Goal: Entertainment & Leisure: Consume media (video, audio)

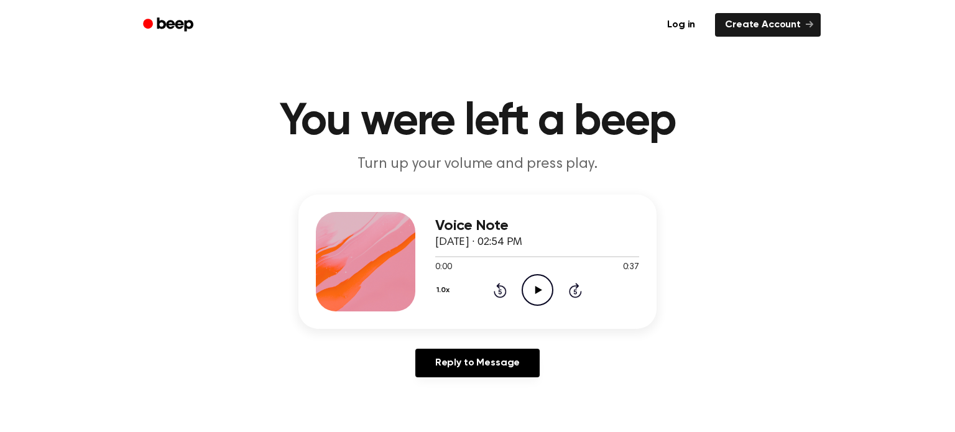
click at [529, 291] on icon "Play Audio" at bounding box center [538, 290] width 32 height 32
click at [537, 286] on icon "Play Audio" at bounding box center [538, 290] width 32 height 32
click at [539, 292] on icon "Play Audio" at bounding box center [538, 290] width 32 height 32
